Goal: Navigation & Orientation: Find specific page/section

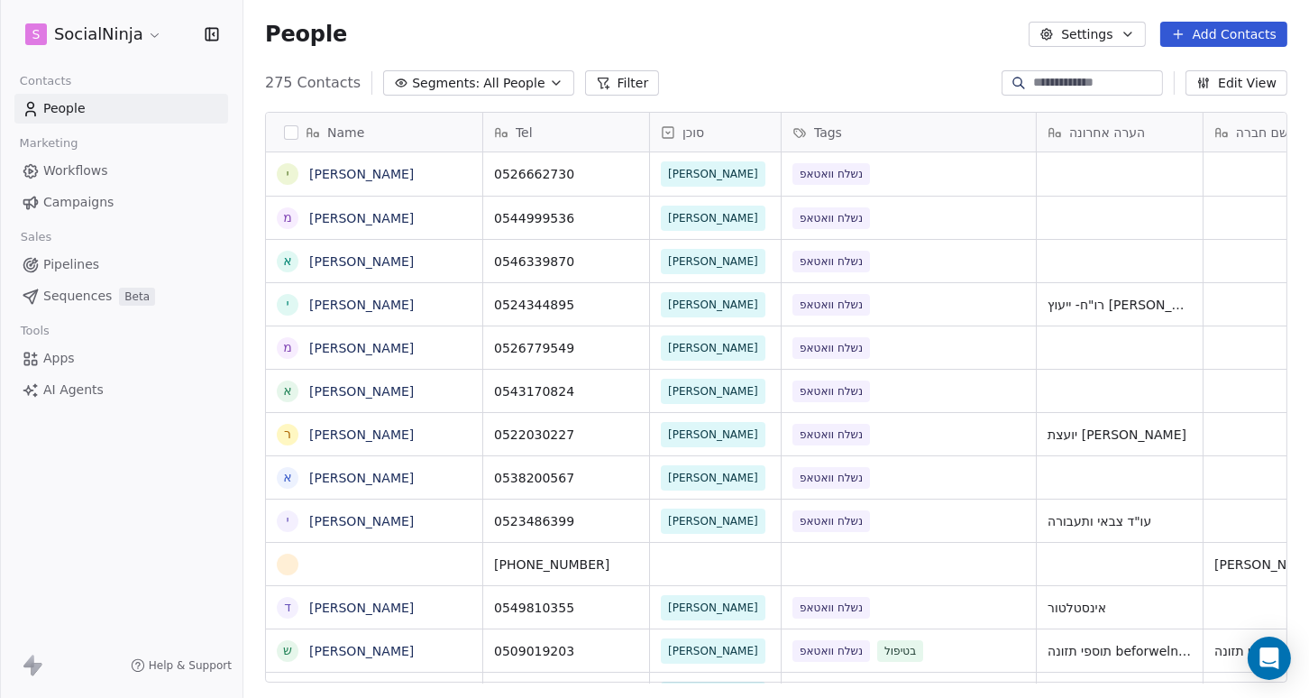
scroll to position [600, 1052]
click at [148, 37] on html "S SocialNinja Contacts People Marketing Workflows Campaigns Sales Pipelines Seq…" at bounding box center [654, 349] width 1309 height 698
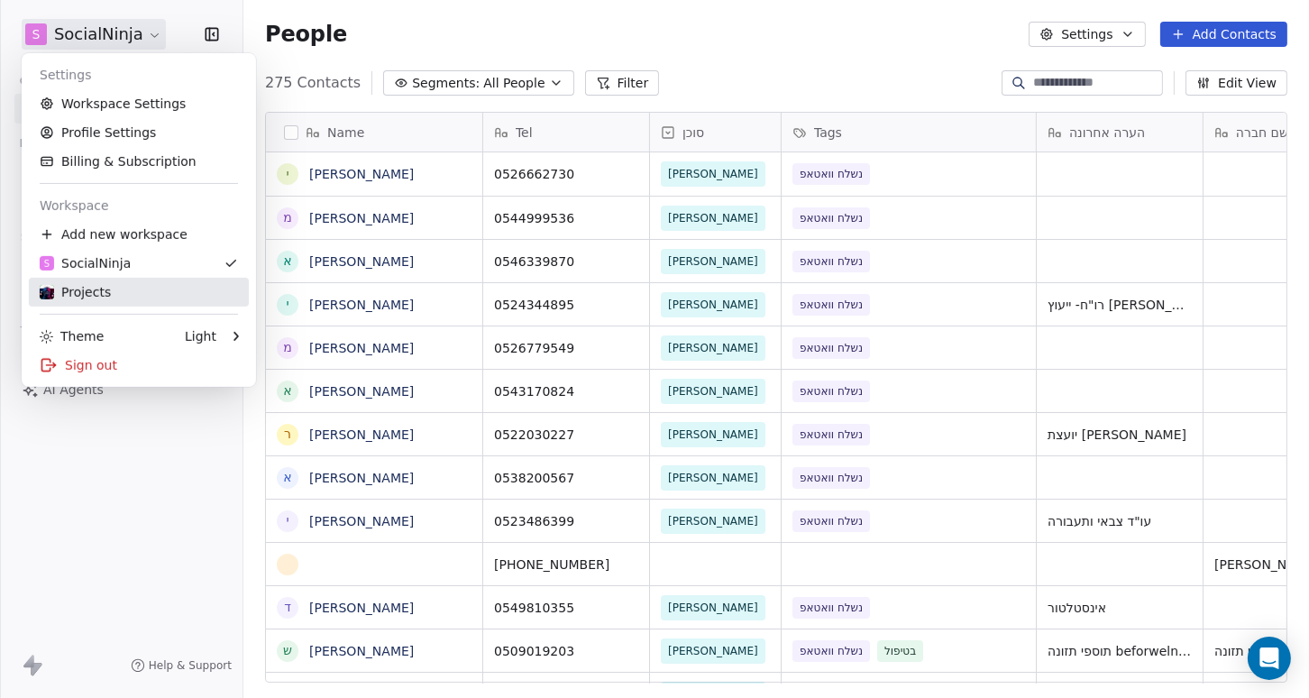
click at [158, 297] on div "Projects" at bounding box center [139, 292] width 198 height 18
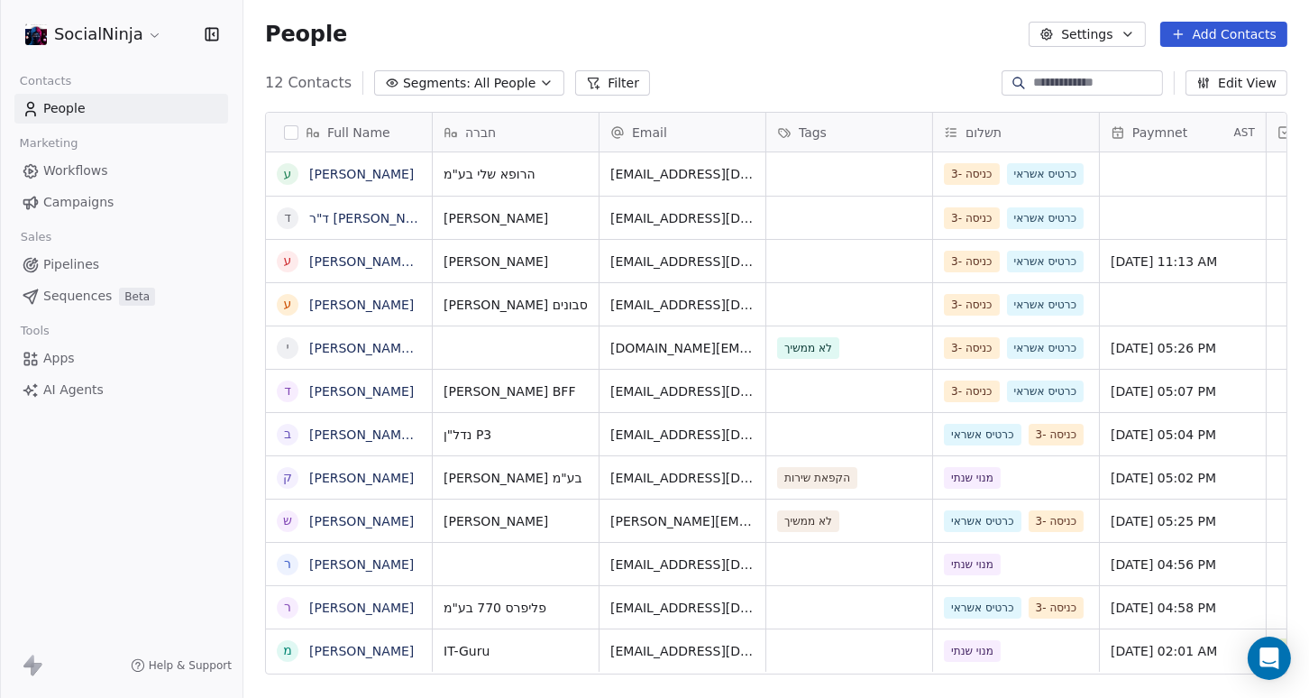
scroll to position [600, 1052]
click at [344, 175] on span "[PERSON_NAME]" at bounding box center [362, 174] width 105 height 18
click at [176, 429] on html "SocialNinja Contacts People Marketing Workflows Campaigns Sales Pipelines Seque…" at bounding box center [654, 349] width 1309 height 698
click at [322, 176] on link "[PERSON_NAME]" at bounding box center [361, 174] width 105 height 14
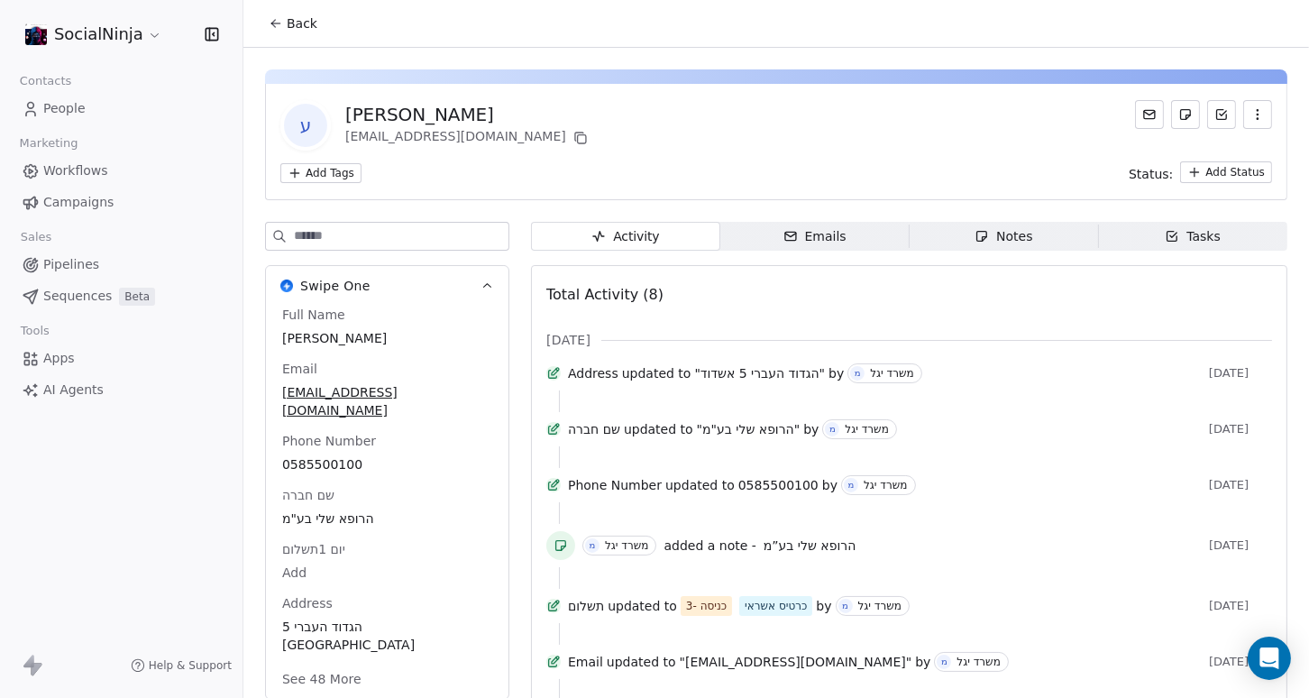
click at [1017, 241] on div "Notes" at bounding box center [1003, 236] width 58 height 19
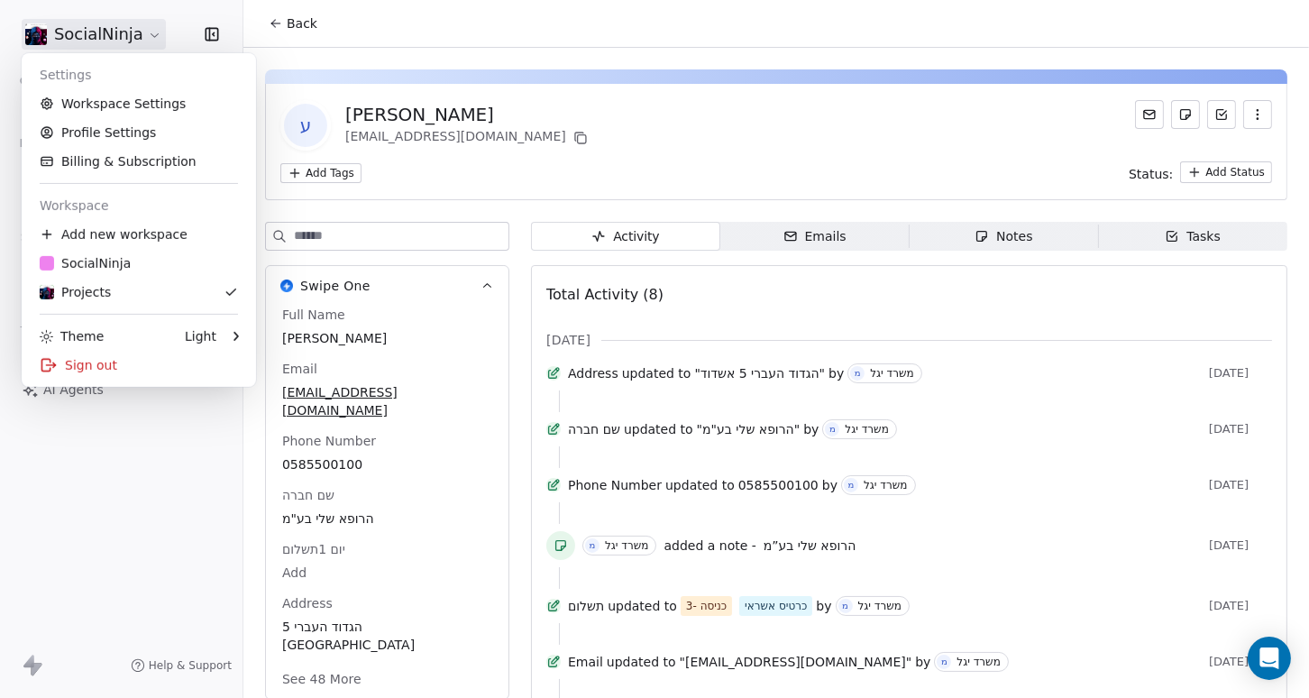
click at [155, 36] on html "SocialNinja Contacts People Marketing Workflows Campaigns Sales Pipelines Seque…" at bounding box center [654, 349] width 1309 height 698
click at [159, 258] on div "S SocialNinja" at bounding box center [139, 263] width 198 height 18
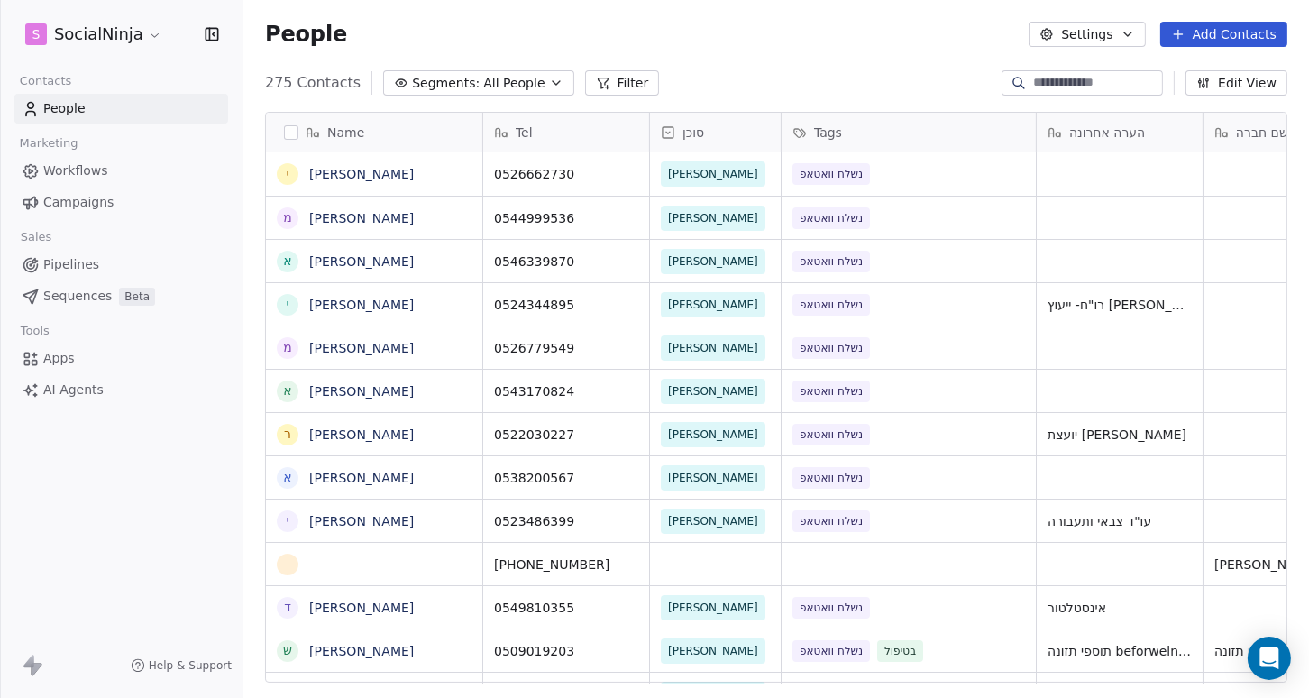
scroll to position [600, 1052]
